Goal: Transaction & Acquisition: Purchase product/service

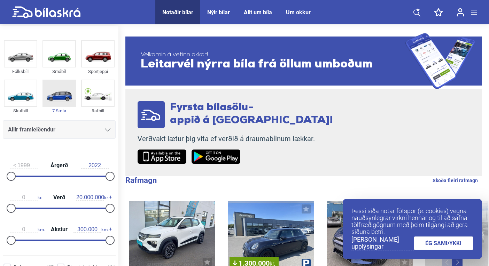
click at [63, 99] on img at bounding box center [59, 93] width 32 height 26
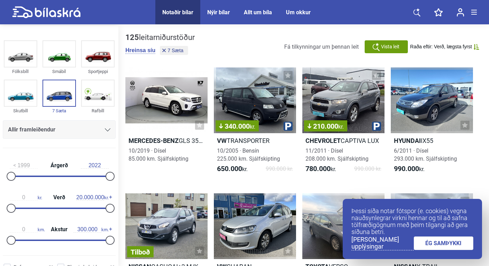
click at [429, 244] on link "ÉG SAMÞYKKI" at bounding box center [443, 244] width 60 height 14
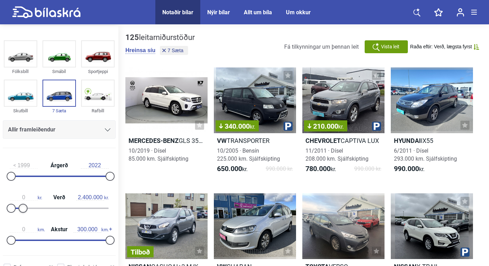
type input "2.300.000"
drag, startPoint x: 107, startPoint y: 211, endPoint x: 22, endPoint y: 211, distance: 85.3
click at [22, 211] on div at bounding box center [22, 208] width 9 height 9
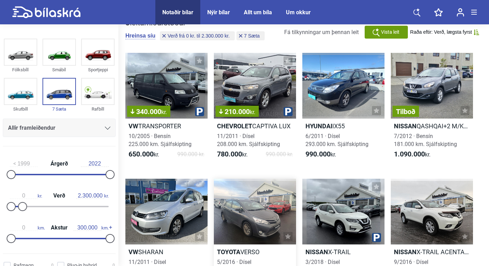
scroll to position [14, 0]
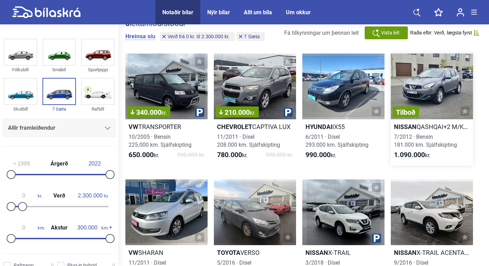
click at [417, 126] on h2 "Nissan QASHQAI+2 M/[PERSON_NAME]" at bounding box center [431, 127] width 82 height 8
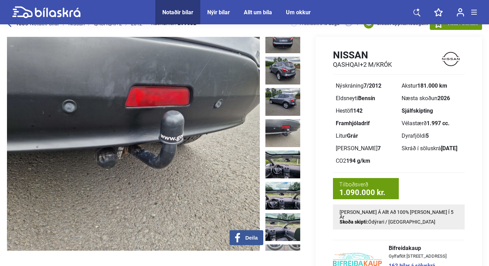
scroll to position [15, 0]
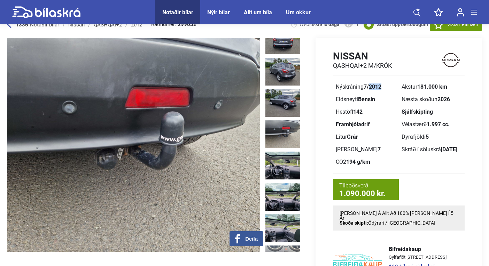
drag, startPoint x: 384, startPoint y: 87, endPoint x: 370, endPoint y: 86, distance: 13.6
click at [370, 86] on div "Nýskráning 7/2012" at bounding box center [365, 87] width 60 height 6
click at [380, 99] on div "Eldsneyti Bensín" at bounding box center [365, 100] width 60 height 6
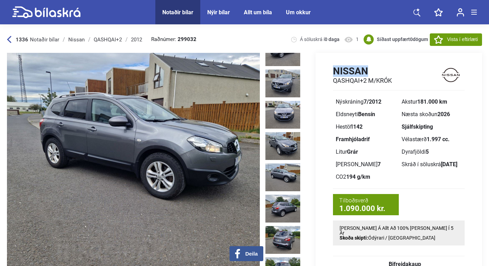
scroll to position [7, 0]
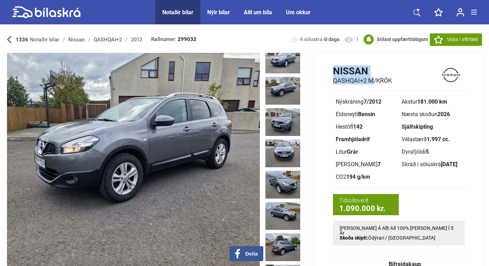
drag, startPoint x: 373, startPoint y: 80, endPoint x: 338, endPoint y: 62, distance: 39.2
click at [338, 62] on div "Nissan QASHQAI+2 M/[PERSON_NAME] Nýskráning 7/2012 Akstur 181.000 km Eldsneyti …" at bounding box center [398, 194] width 166 height 282
copy div "Nissan QASHQAI+2 M"
